Goal: Information Seeking & Learning: Learn about a topic

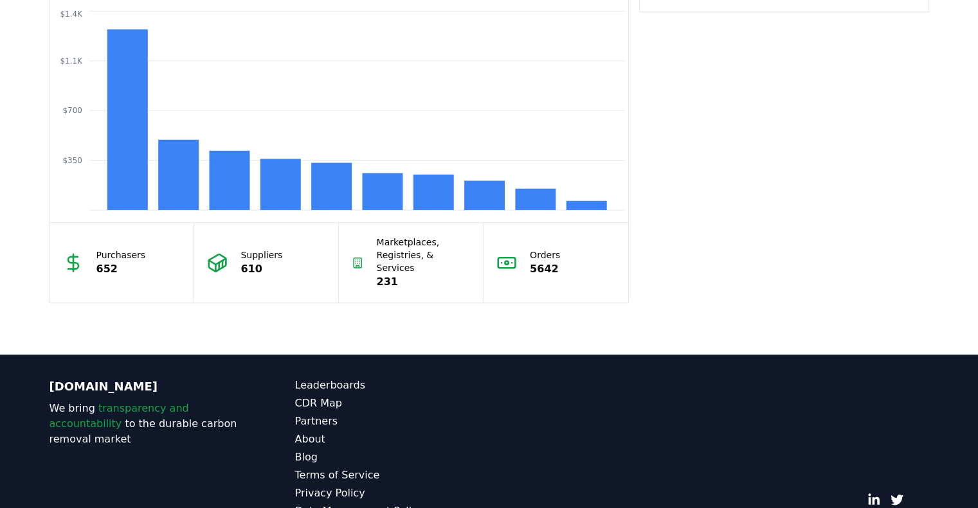
scroll to position [1136, 0]
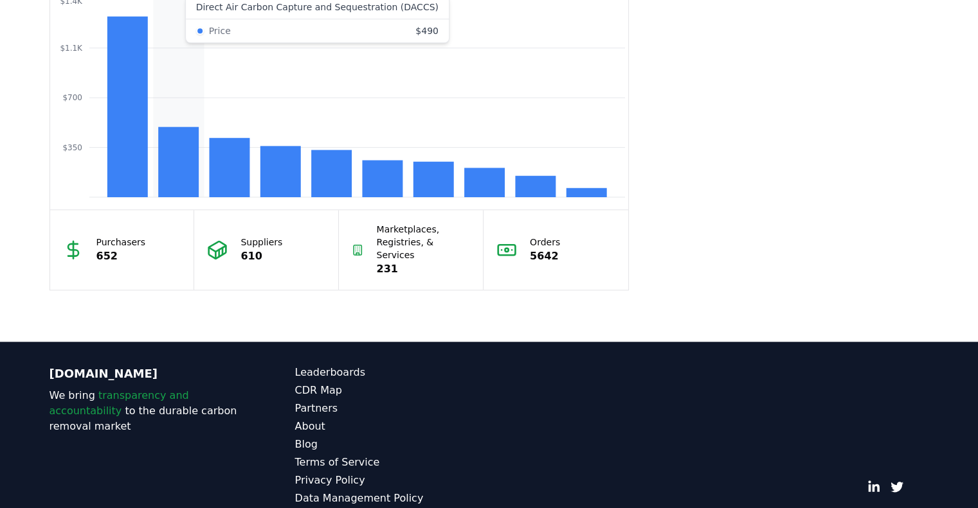
click at [185, 151] on rect at bounding box center [178, 162] width 40 height 70
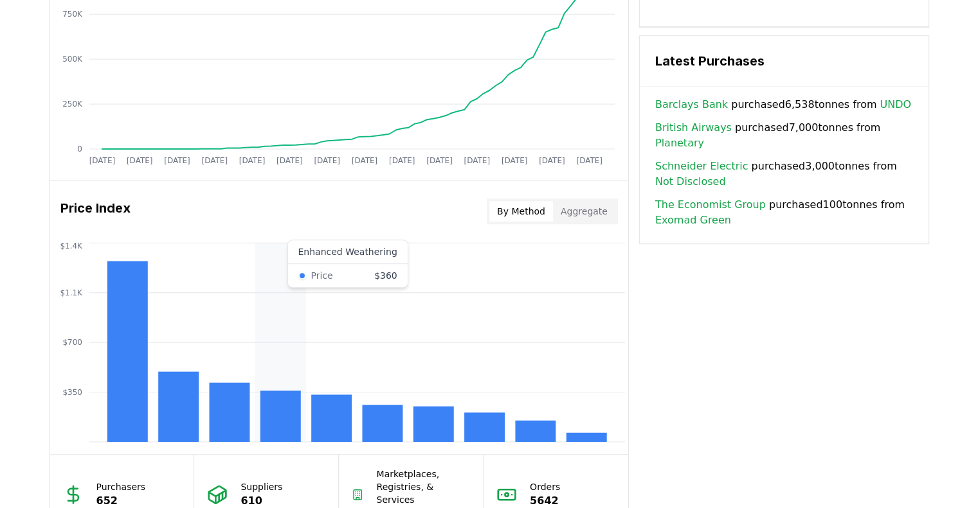
scroll to position [890, 0]
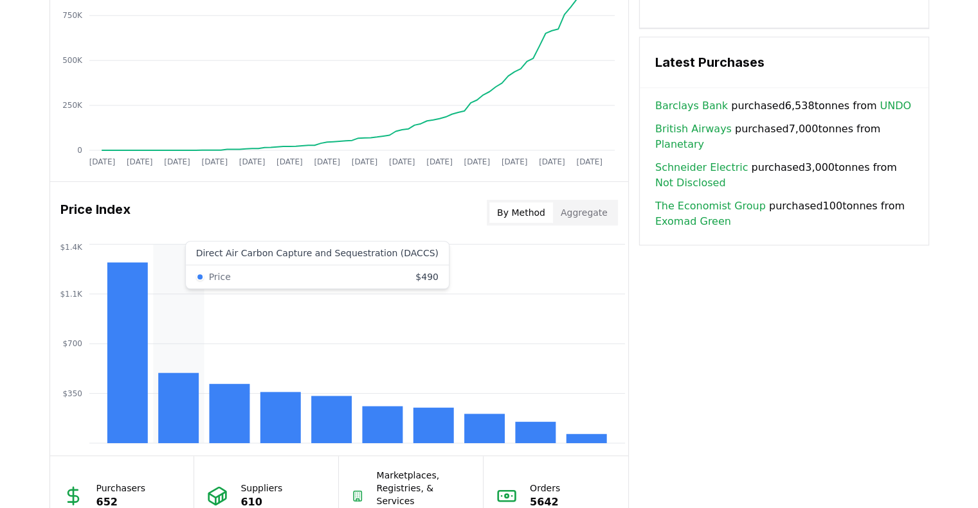
click at [199, 388] on icon "$350 $700 $1.1K $1.4K" at bounding box center [339, 344] width 578 height 206
click at [165, 405] on rect at bounding box center [178, 408] width 40 height 70
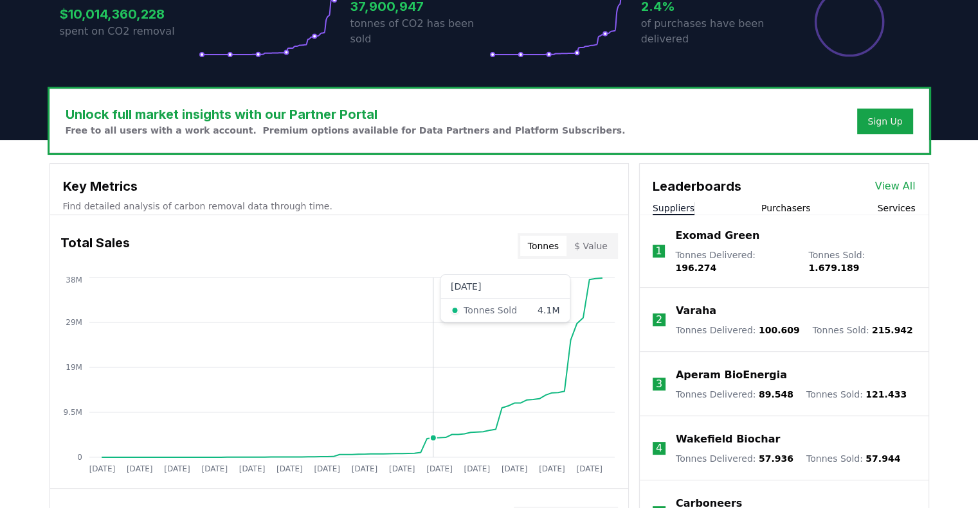
scroll to position [313, 0]
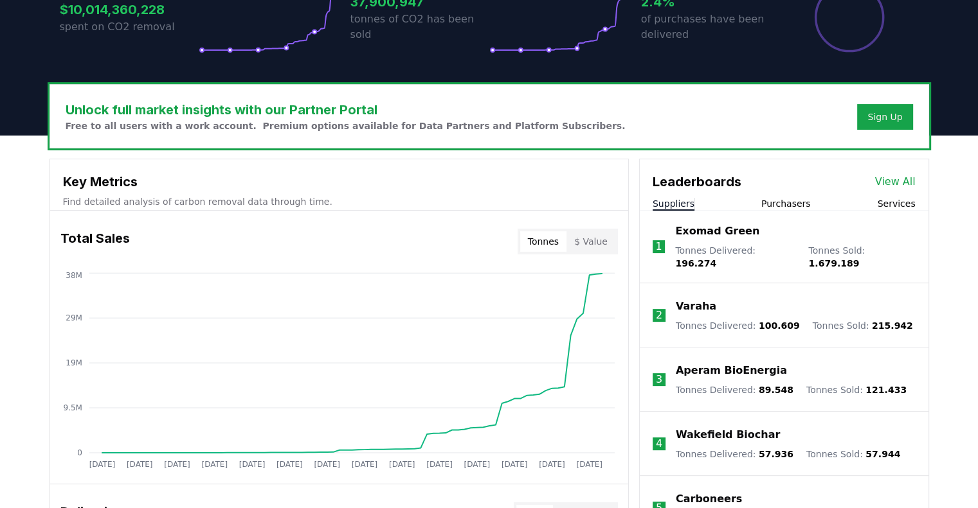
click at [704, 235] on p "Exomad Green" at bounding box center [717, 231] width 84 height 15
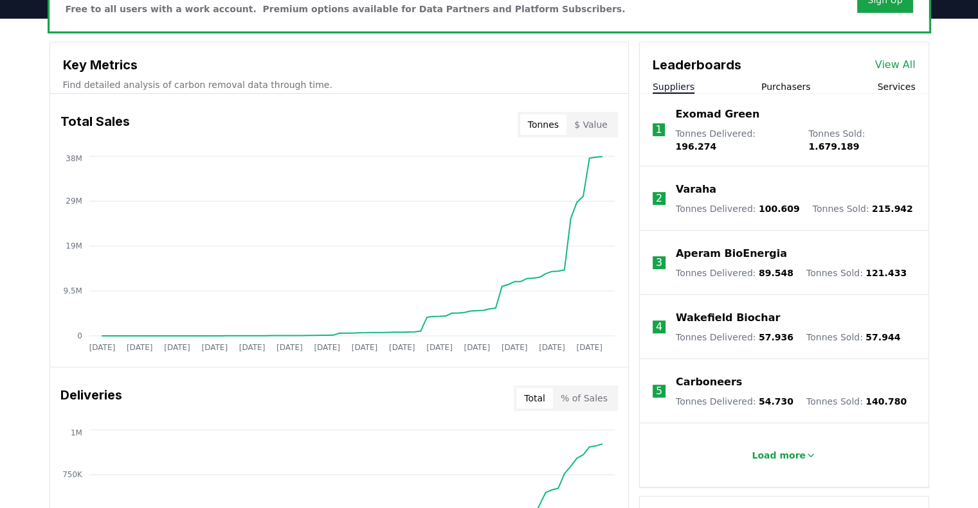
scroll to position [431, 0]
click at [691, 181] on p "Varaha" at bounding box center [696, 188] width 40 height 15
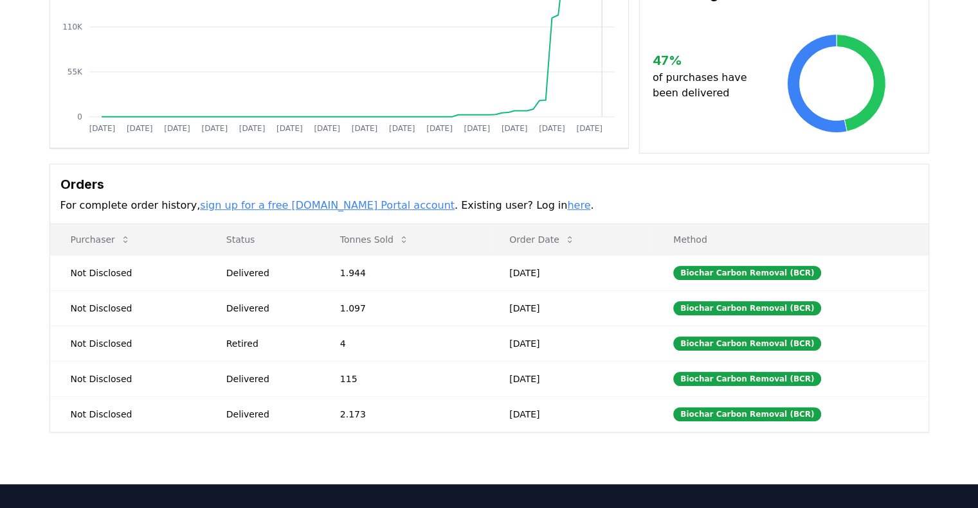
scroll to position [403, 0]
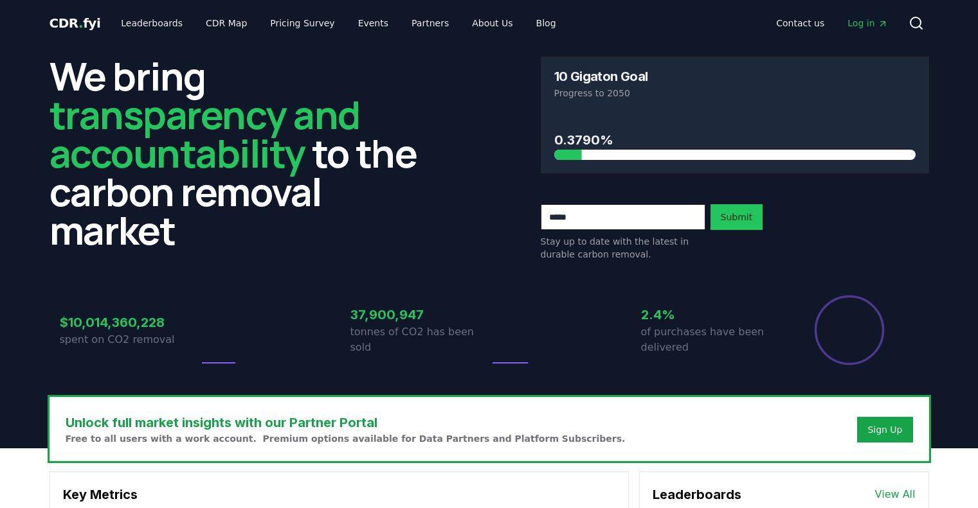
scroll to position [431, 0]
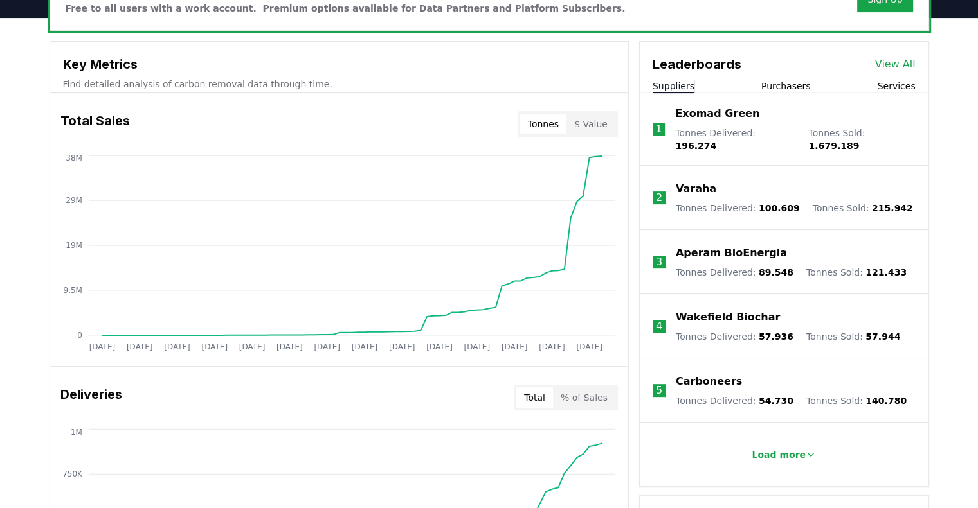
click at [735, 310] on p "Wakefield Biochar" at bounding box center [728, 317] width 104 height 15
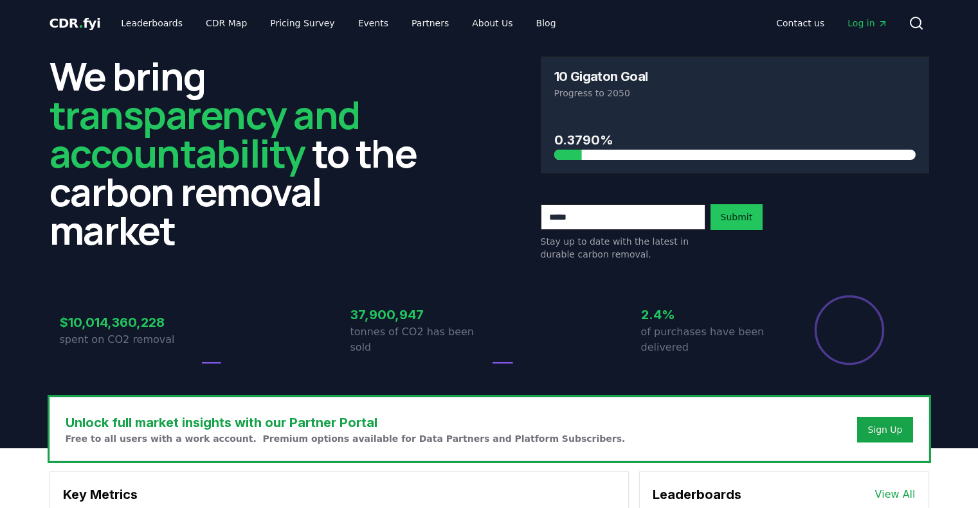
scroll to position [431, 0]
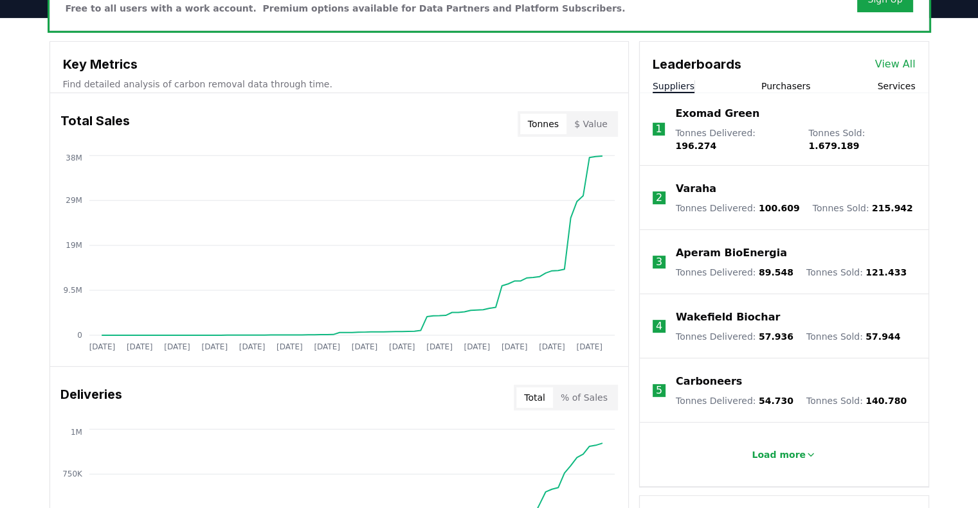
click at [720, 246] on p "Aperam BioEnergia" at bounding box center [731, 253] width 111 height 15
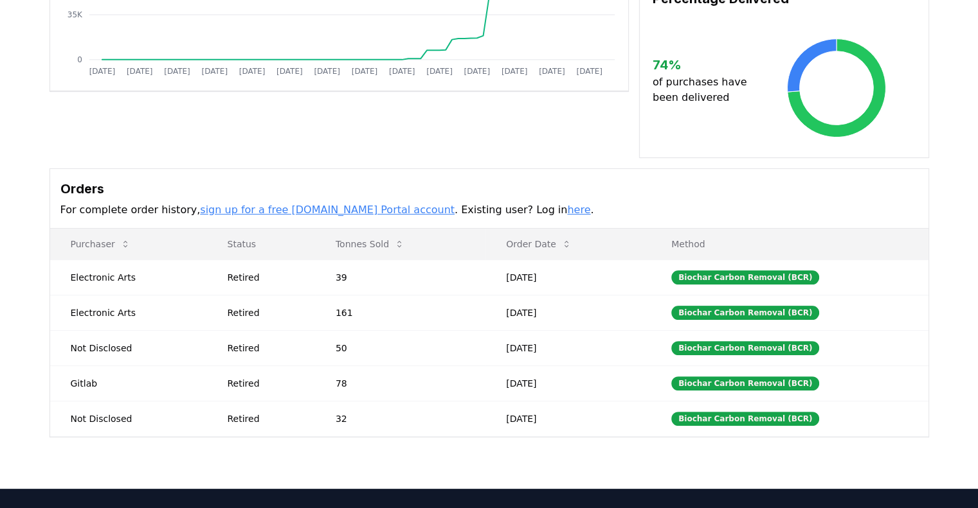
scroll to position [449, 0]
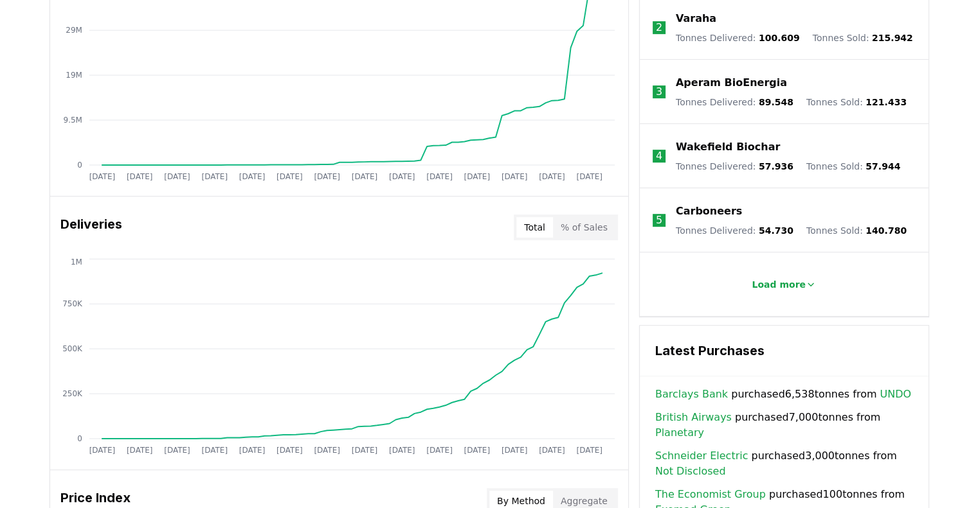
scroll to position [602, 0]
click at [799, 278] on p "Load more" at bounding box center [778, 284] width 54 height 13
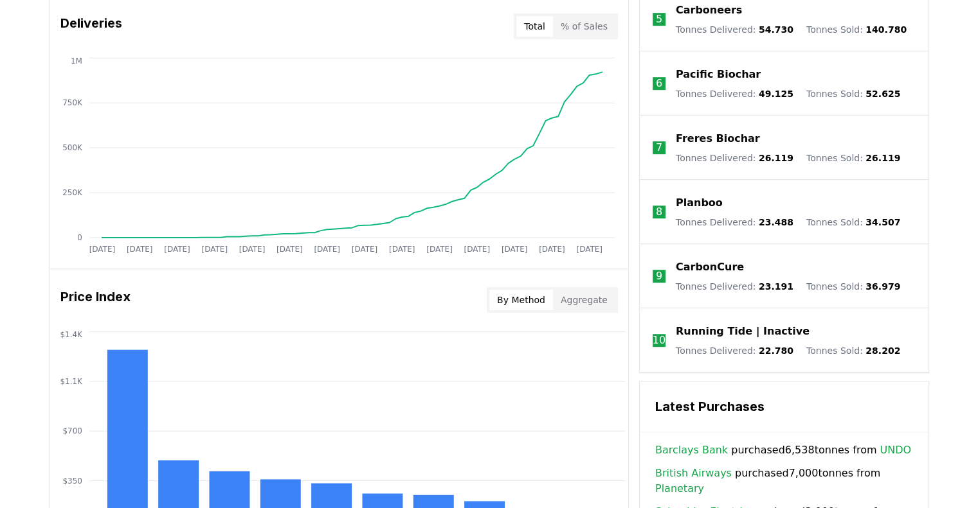
scroll to position [742, 0]
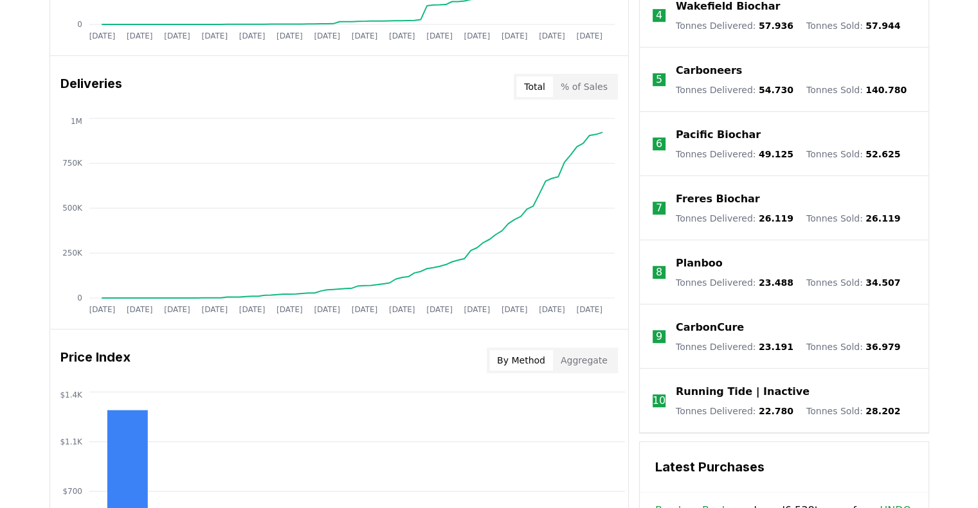
click at [722, 384] on p "Running Tide | Inactive" at bounding box center [743, 391] width 134 height 15
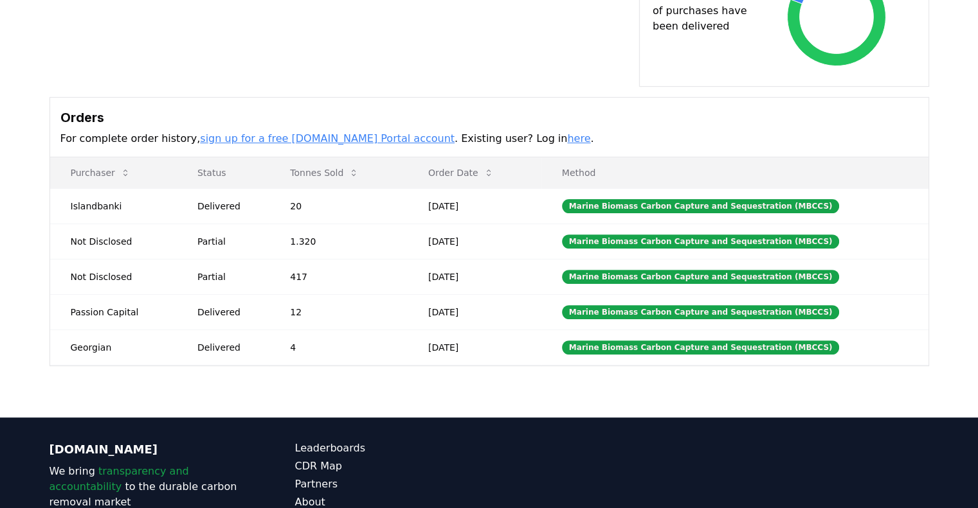
scroll to position [381, 0]
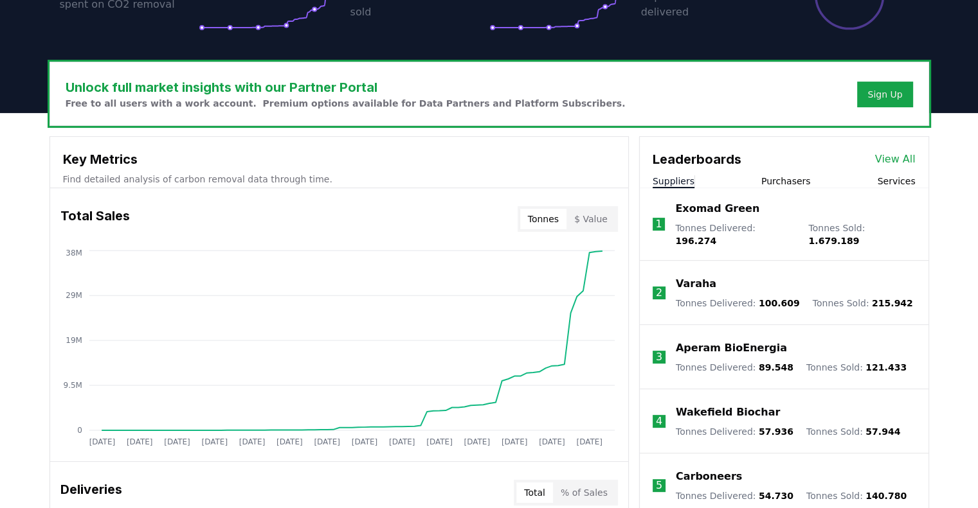
scroll to position [381, 0]
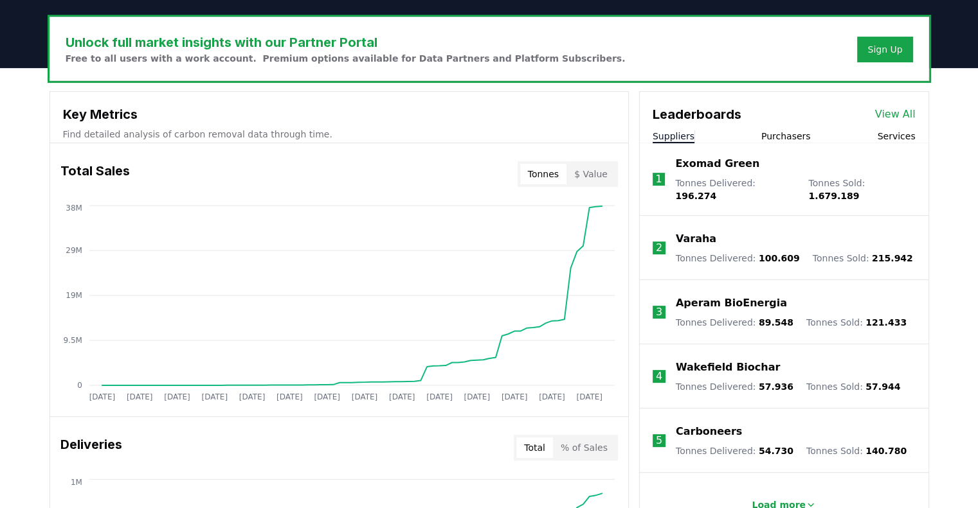
click at [893, 108] on link "View All" at bounding box center [895, 114] width 40 height 15
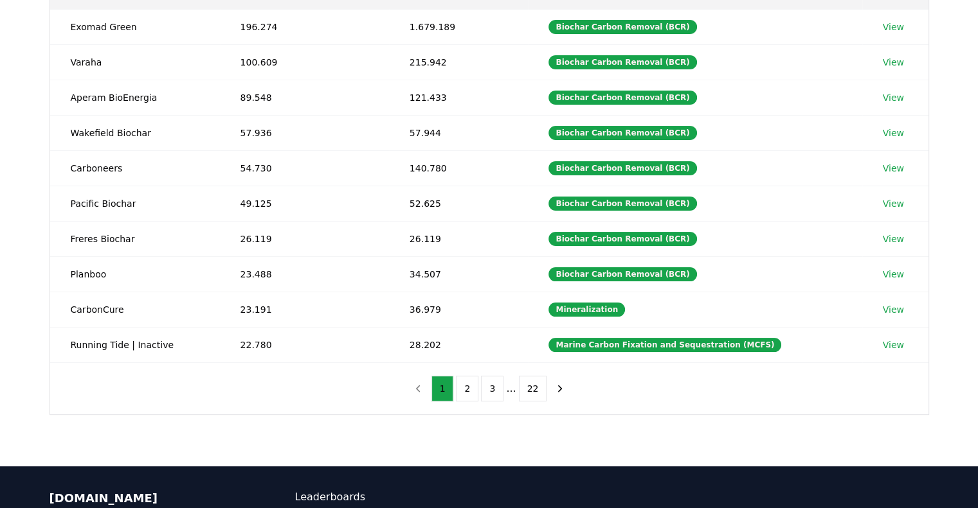
scroll to position [177, 0]
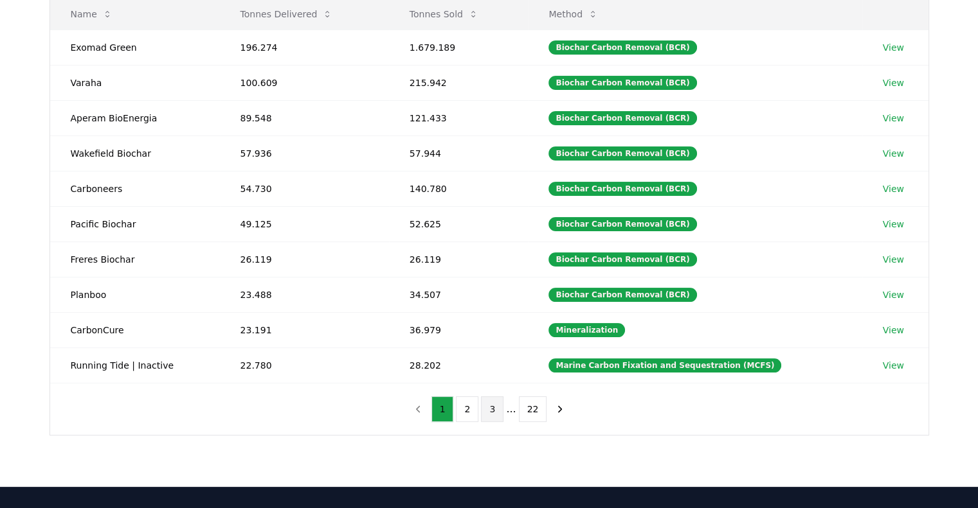
click at [494, 411] on button "3" at bounding box center [492, 410] width 22 height 26
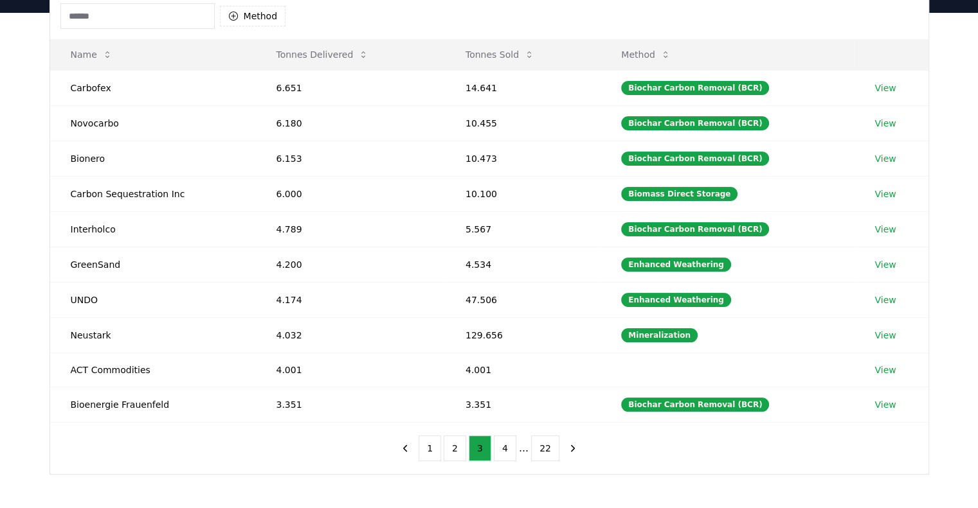
scroll to position [136, 0]
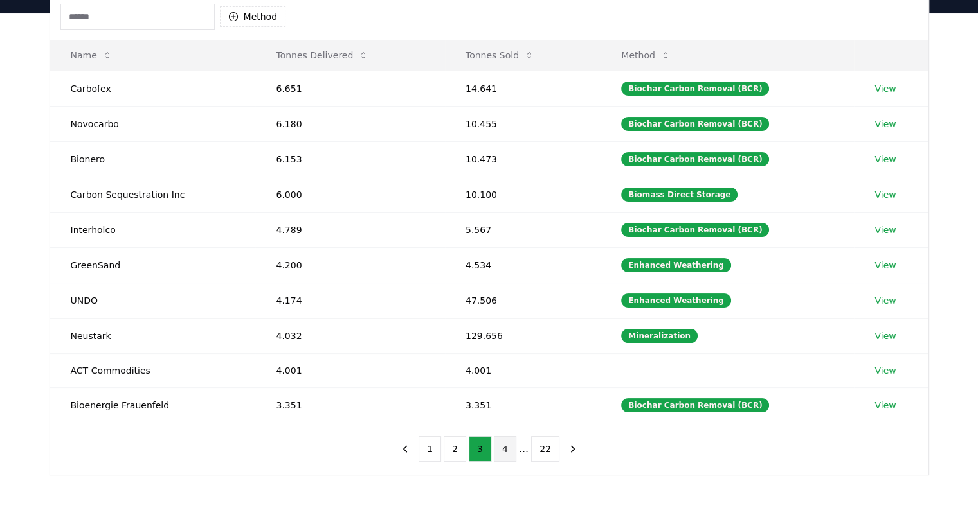
click at [506, 454] on button "4" at bounding box center [505, 449] width 22 height 26
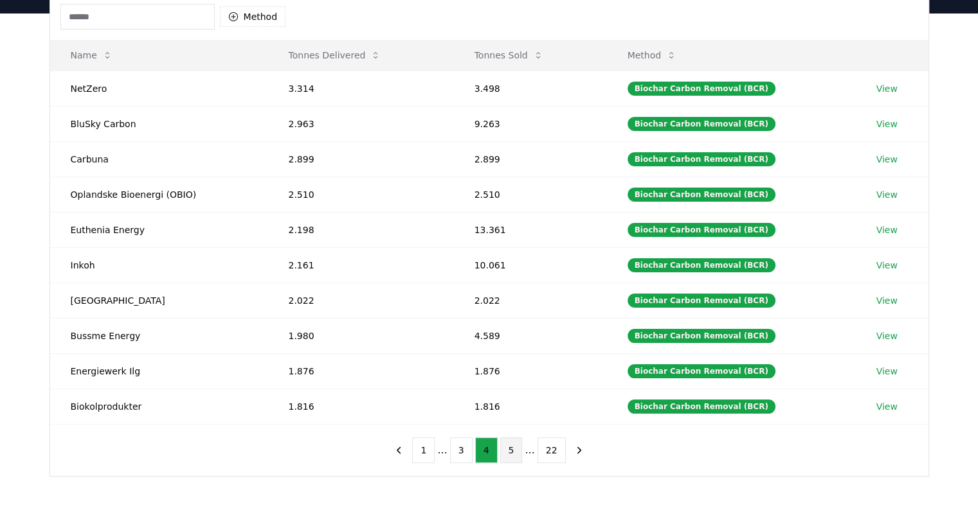
click at [503, 451] on button "5" at bounding box center [511, 451] width 22 height 26
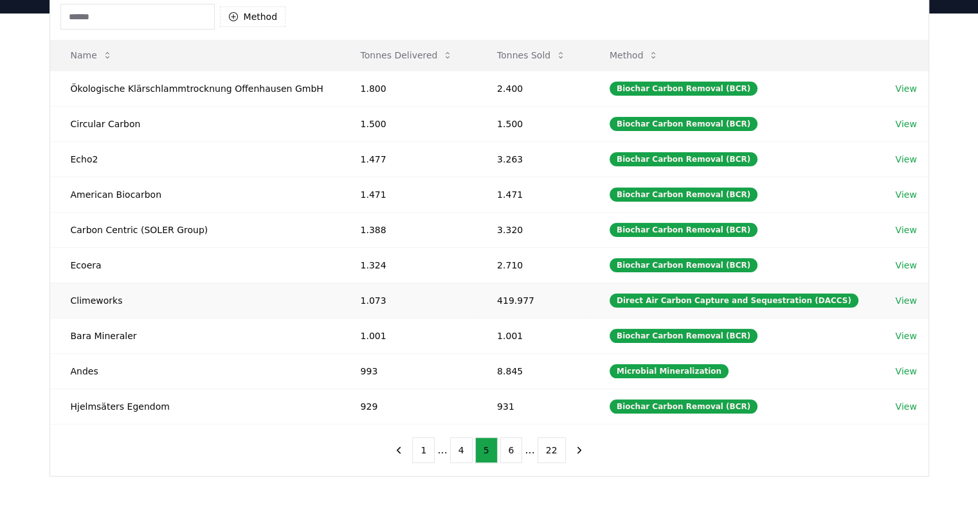
click at [901, 300] on link "View" at bounding box center [905, 300] width 21 height 13
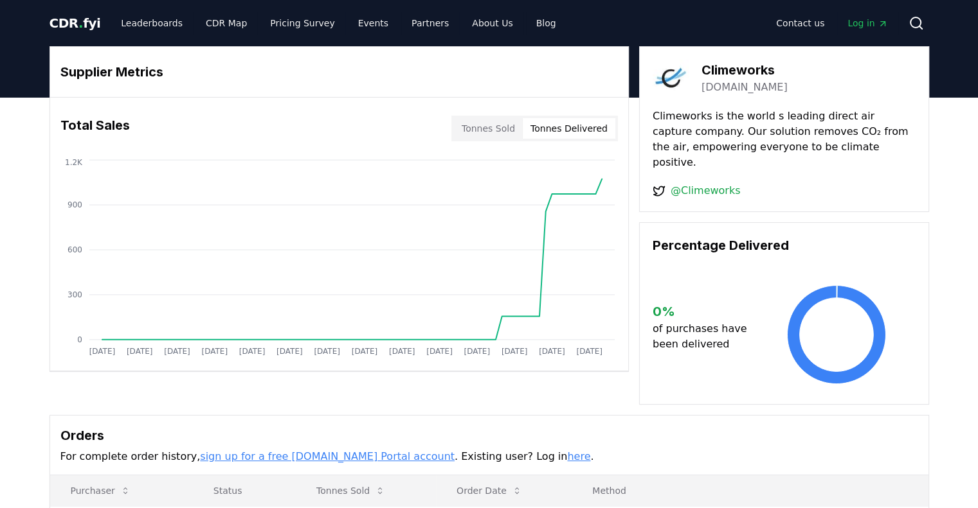
click at [564, 127] on button "Tonnes Delivered" at bounding box center [569, 128] width 93 height 21
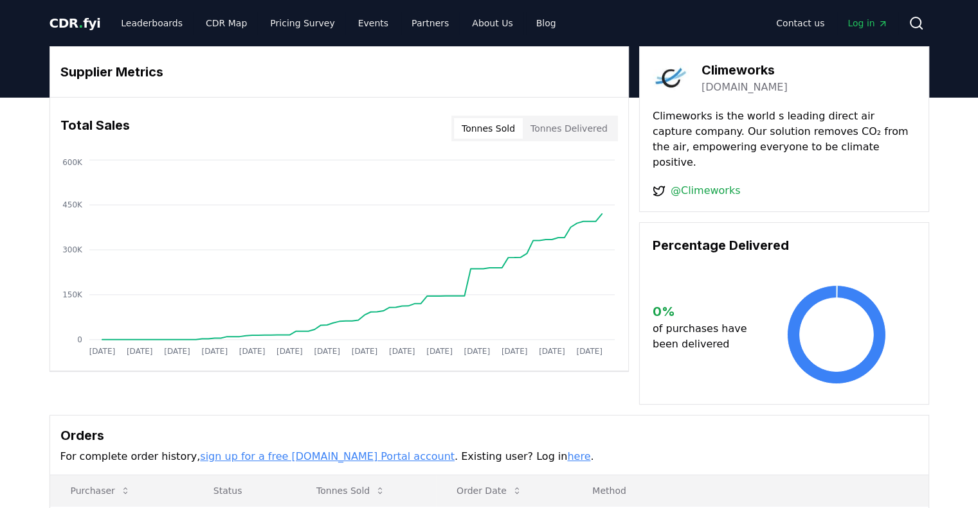
click at [505, 121] on button "Tonnes Sold" at bounding box center [488, 128] width 69 height 21
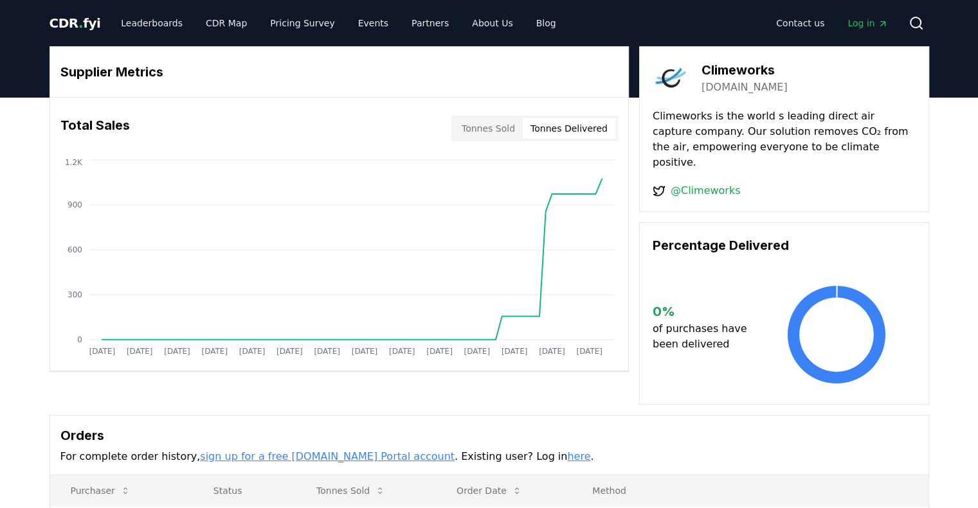
click at [584, 130] on button "Tonnes Delivered" at bounding box center [569, 128] width 93 height 21
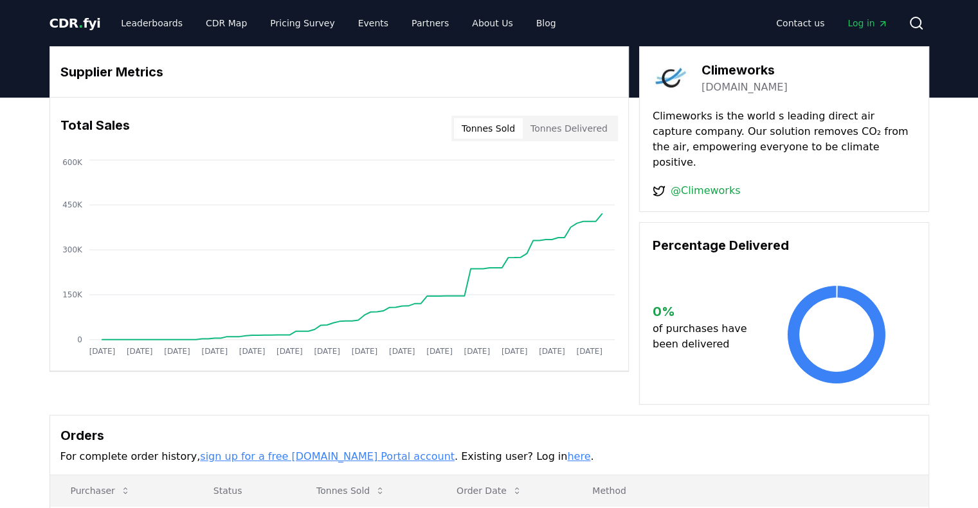
click at [504, 123] on button "Tonnes Sold" at bounding box center [488, 128] width 69 height 21
click at [584, 130] on button "Tonnes Delivered" at bounding box center [569, 128] width 93 height 21
click at [484, 123] on button "Tonnes Sold" at bounding box center [488, 128] width 69 height 21
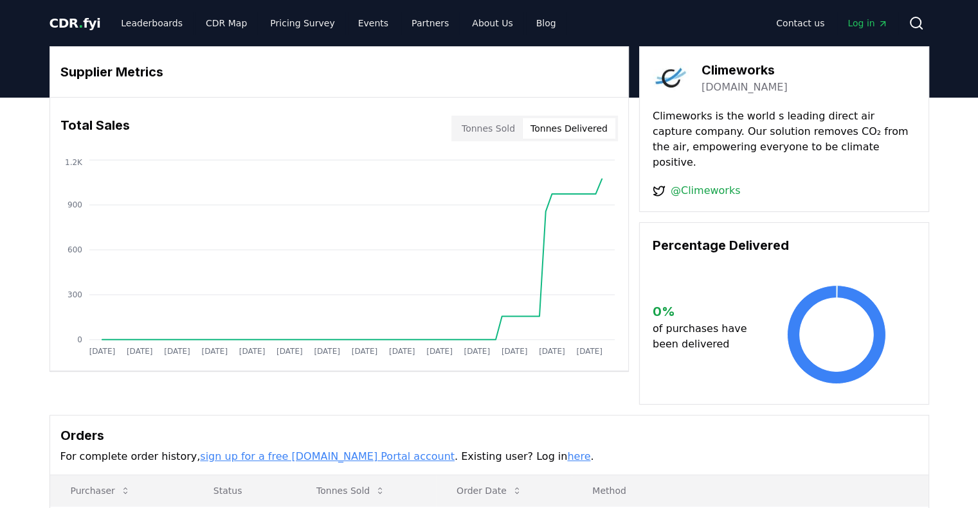
click at [587, 125] on button "Tonnes Delivered" at bounding box center [569, 128] width 93 height 21
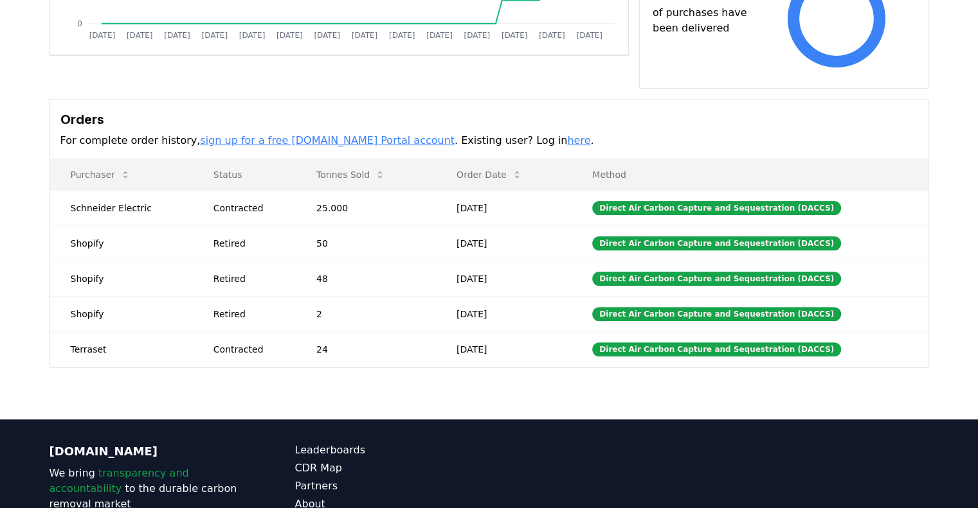
scroll to position [318, 0]
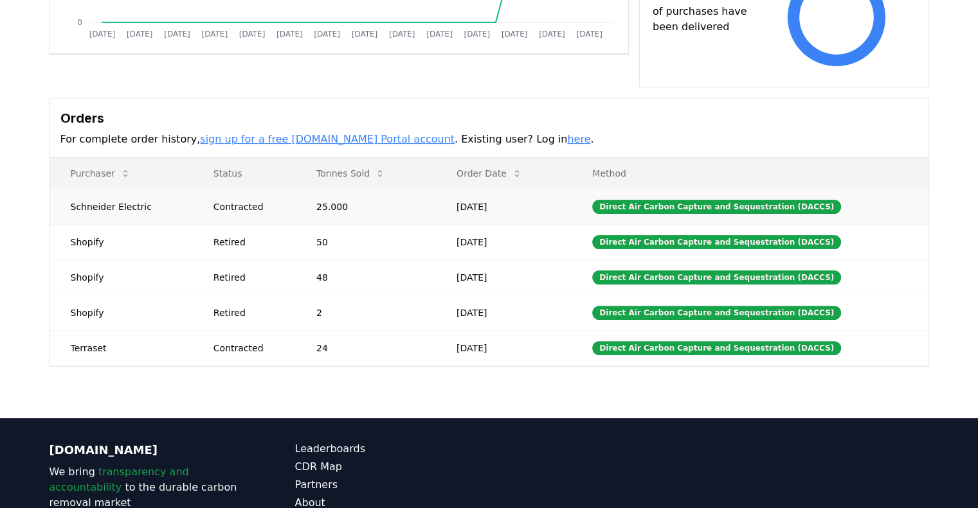
click at [135, 195] on td "Schneider Electric" at bounding box center [121, 206] width 143 height 35
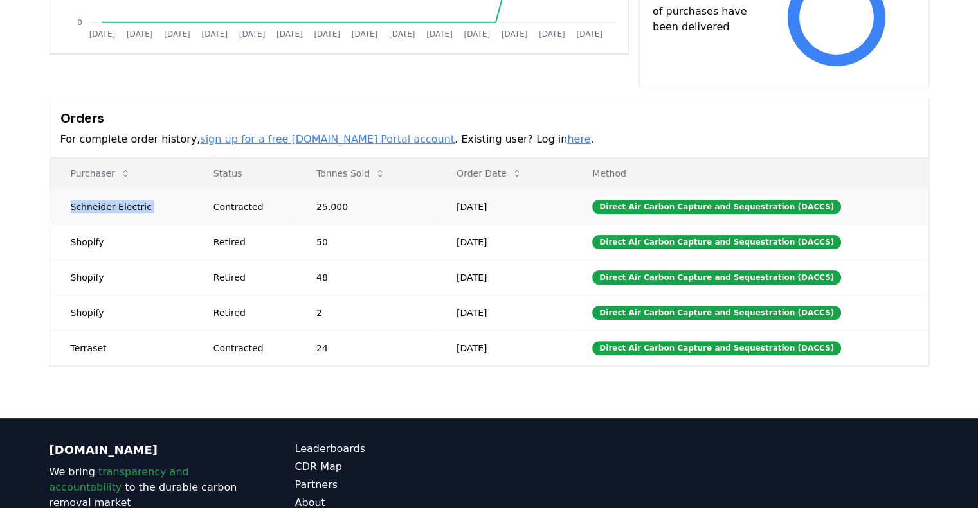
click at [135, 195] on td "Schneider Electric" at bounding box center [121, 206] width 143 height 35
click at [119, 295] on td "Shopify" at bounding box center [121, 312] width 143 height 35
click at [105, 236] on td "Shopify" at bounding box center [121, 241] width 143 height 35
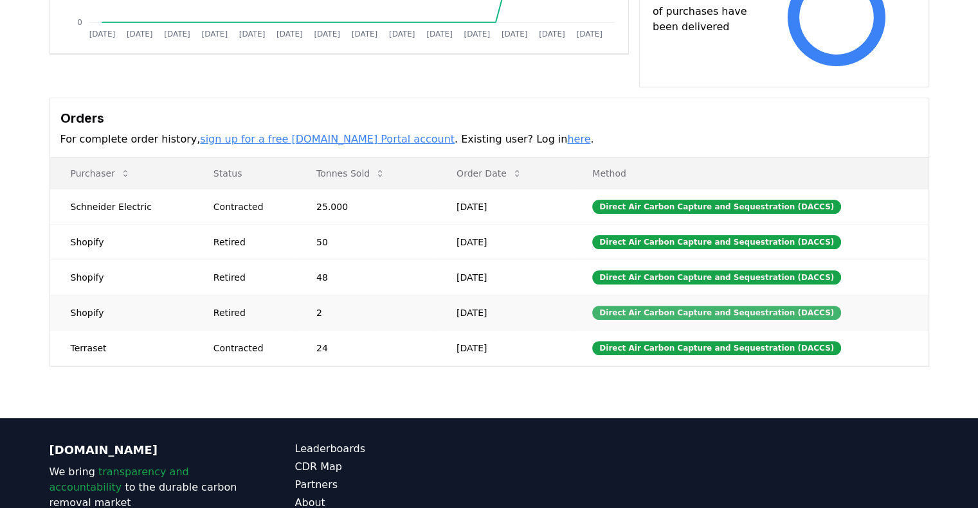
click at [717, 306] on div "Direct Air Carbon Capture and Sequestration (DACCS)" at bounding box center [716, 313] width 249 height 14
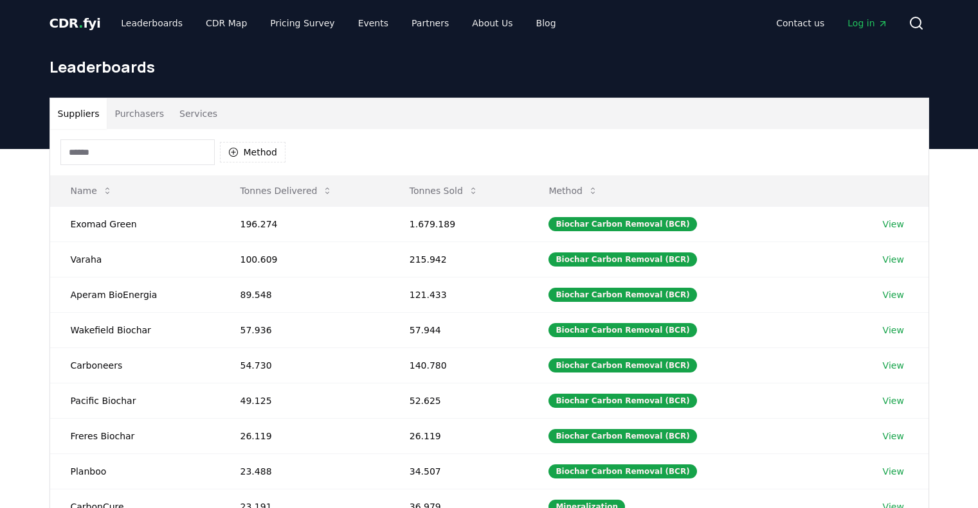
scroll to position [136, 0]
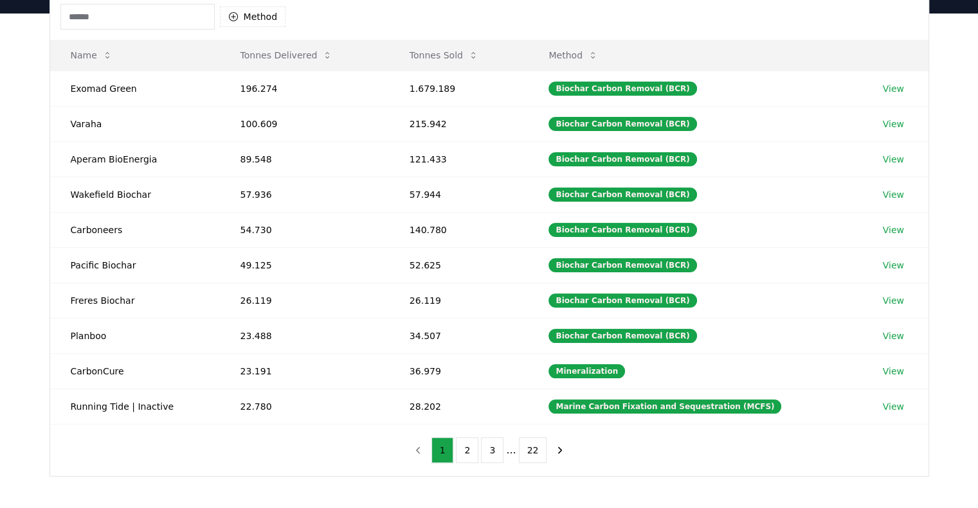
click at [578, 30] on div "Method" at bounding box center [489, 17] width 878 height 46
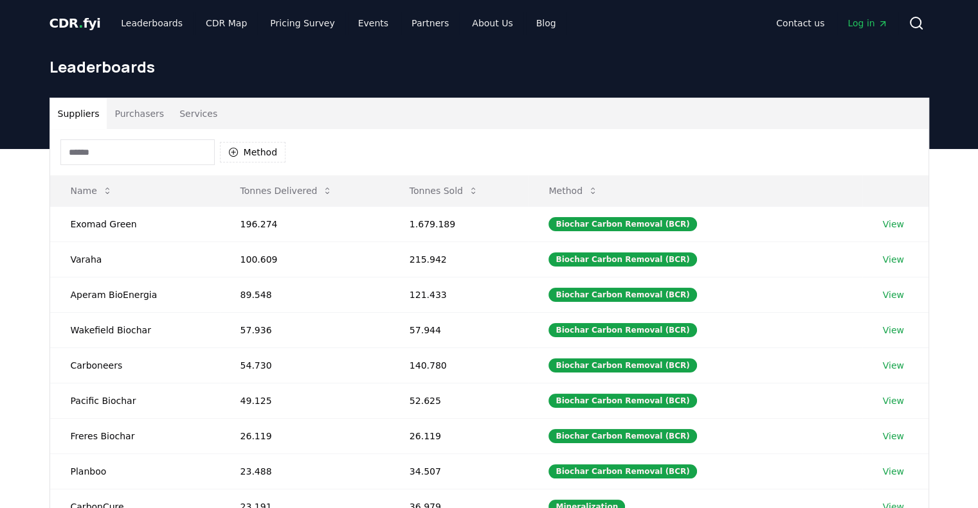
click at [65, 24] on span "CDR . fyi" at bounding box center [74, 22] width 51 height 15
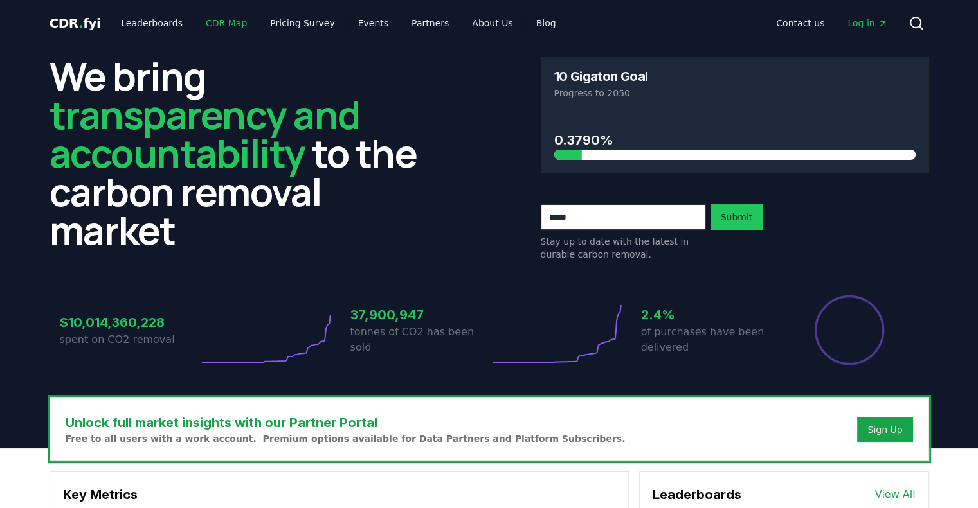
click at [206, 22] on link "CDR Map" at bounding box center [226, 23] width 62 height 23
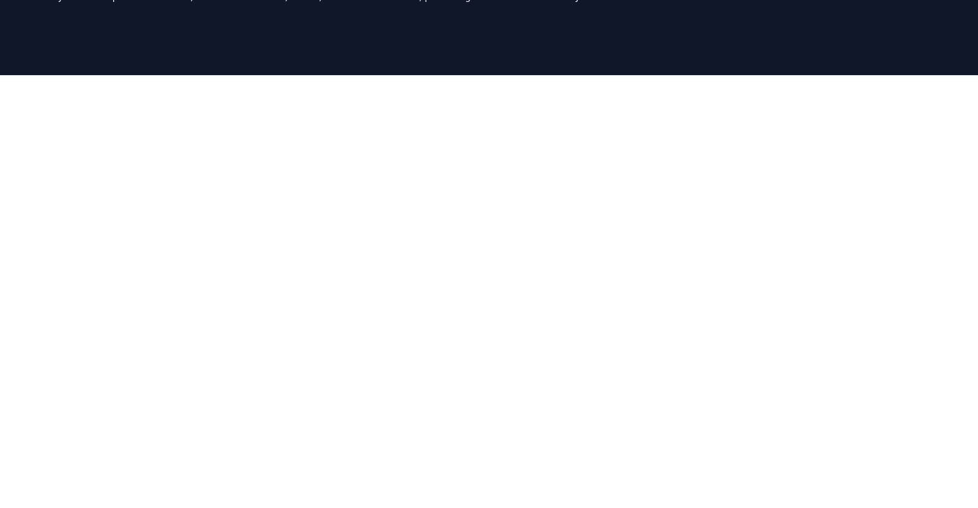
scroll to position [129, 0]
